Goal: Communication & Community: Ask a question

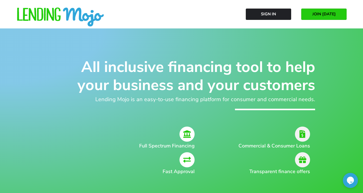
click at [320, 19] on link "JOIN [DATE]" at bounding box center [323, 14] width 45 height 11
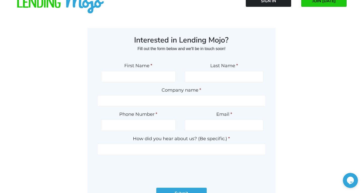
scroll to position [14, 0]
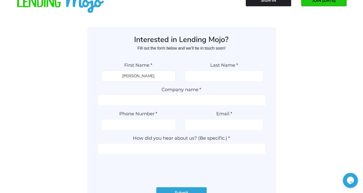
type input "JULIANA"
type input "BERGONZOLI"
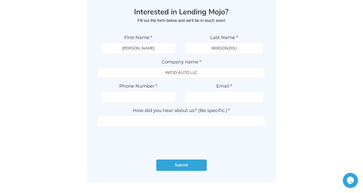
scroll to position [59, 0]
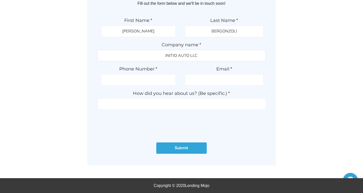
type input "INITIO AUTO LLC"
type input "(___) ___-____"
type input "(407) 286-9853"
type input "I"
type input "initioauto@gmail.com"
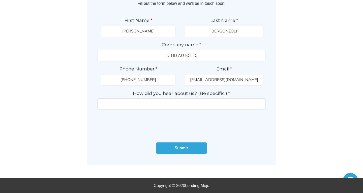
click at [238, 102] on input "How did you hear about us? (Be specific.) *" at bounding box center [181, 104] width 169 height 11
type input "Joel from GWC gave us the info"
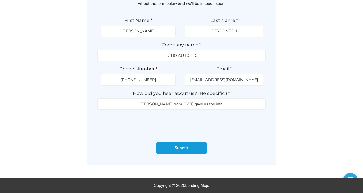
click at [184, 149] on input "Submit" at bounding box center [181, 148] width 50 height 11
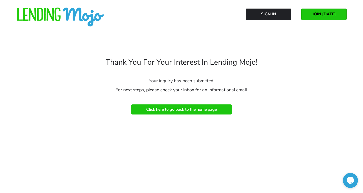
click at [226, 112] on link "Click here to go back to the home page" at bounding box center [181, 110] width 101 height 10
